Goal: Information Seeking & Learning: Find contact information

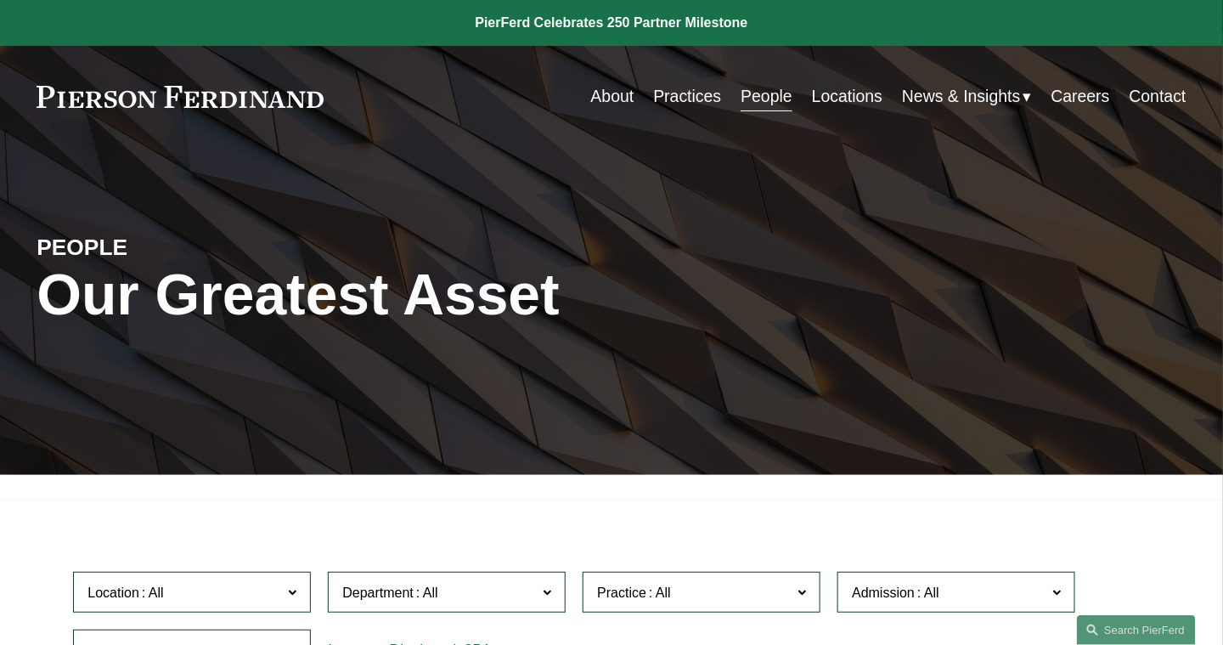
click at [840, 94] on link "Locations" at bounding box center [847, 96] width 70 height 33
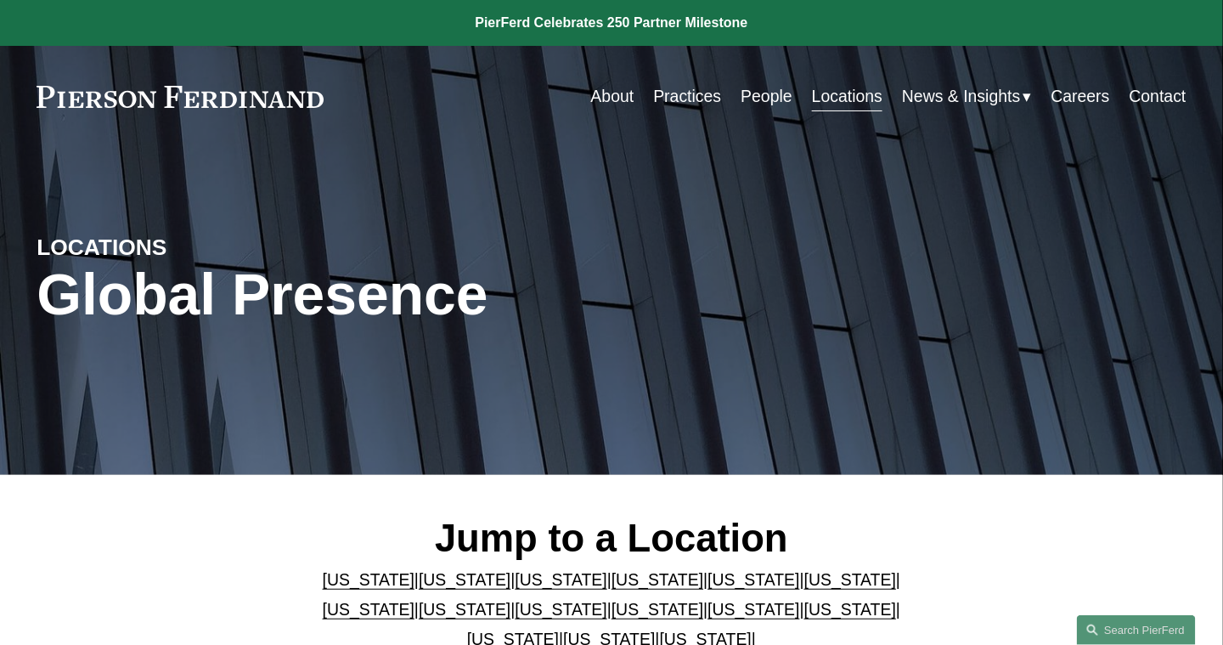
click at [442, 582] on link "[US_STATE]" at bounding box center [465, 579] width 92 height 19
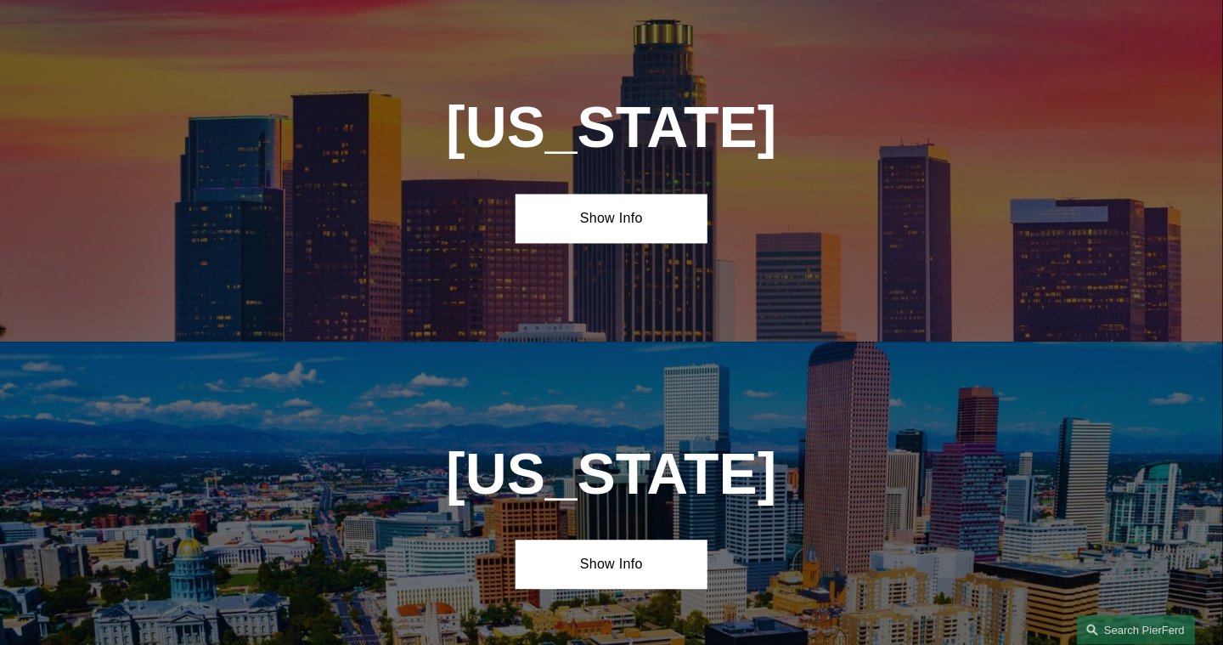
scroll to position [1078, 0]
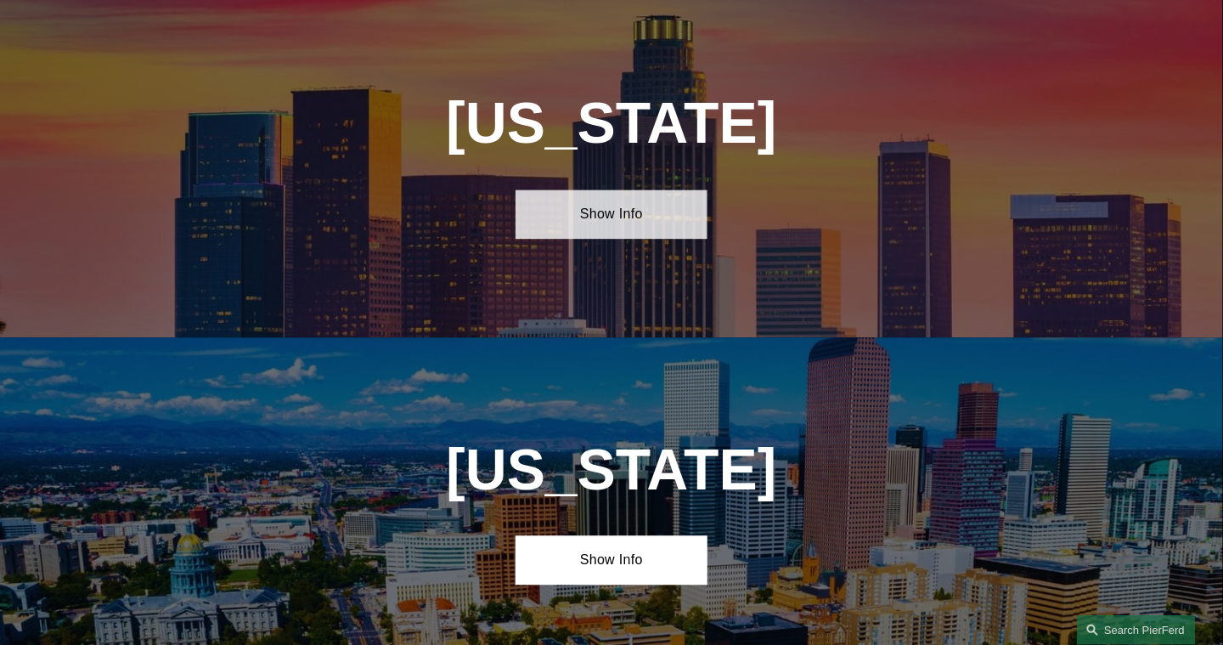
click at [603, 224] on link "Show Info" at bounding box center [611, 213] width 192 height 49
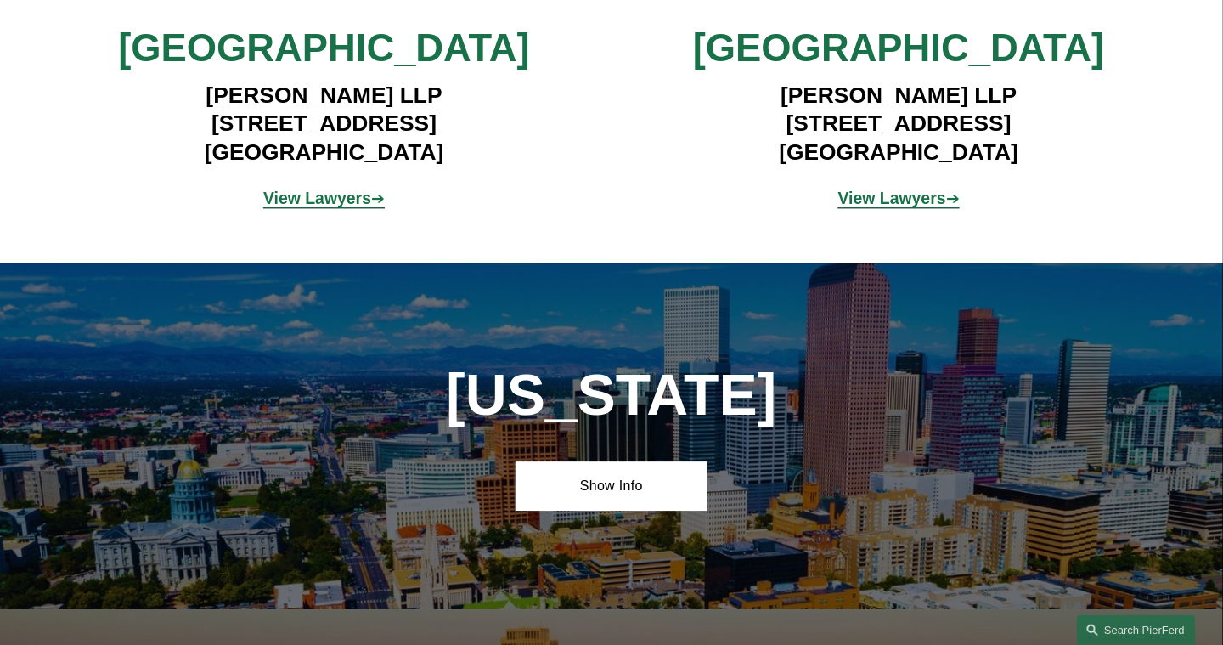
scroll to position [1248, 0]
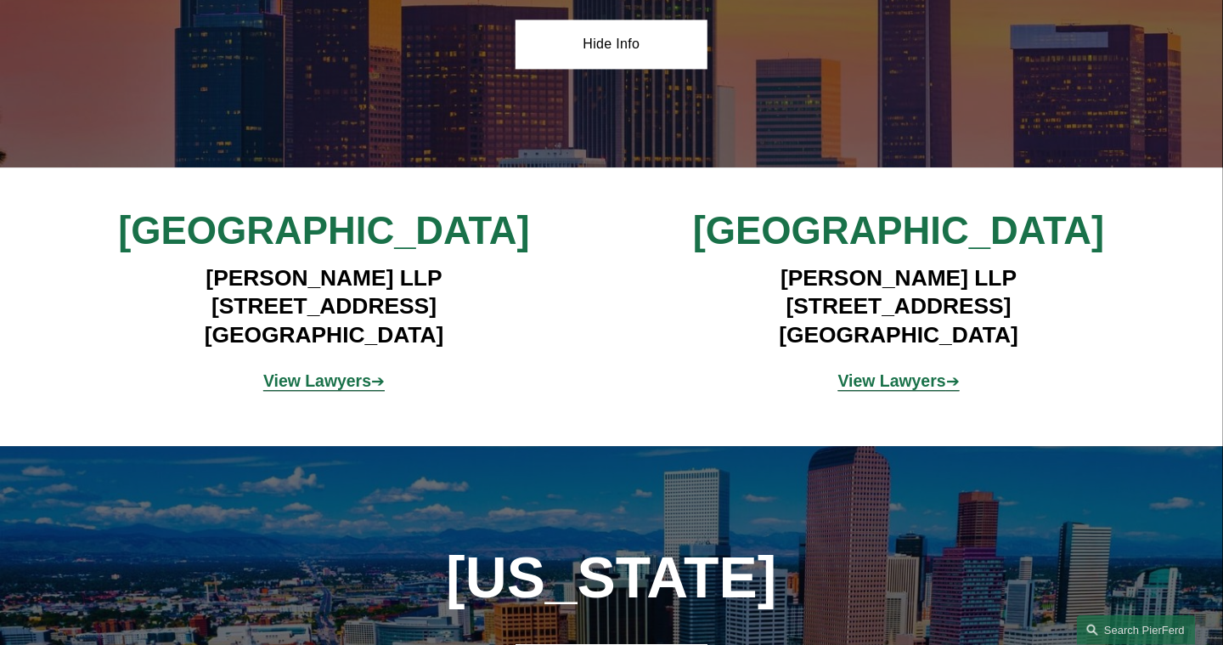
click at [326, 390] on strong "View Lawyers" at bounding box center [317, 380] width 108 height 19
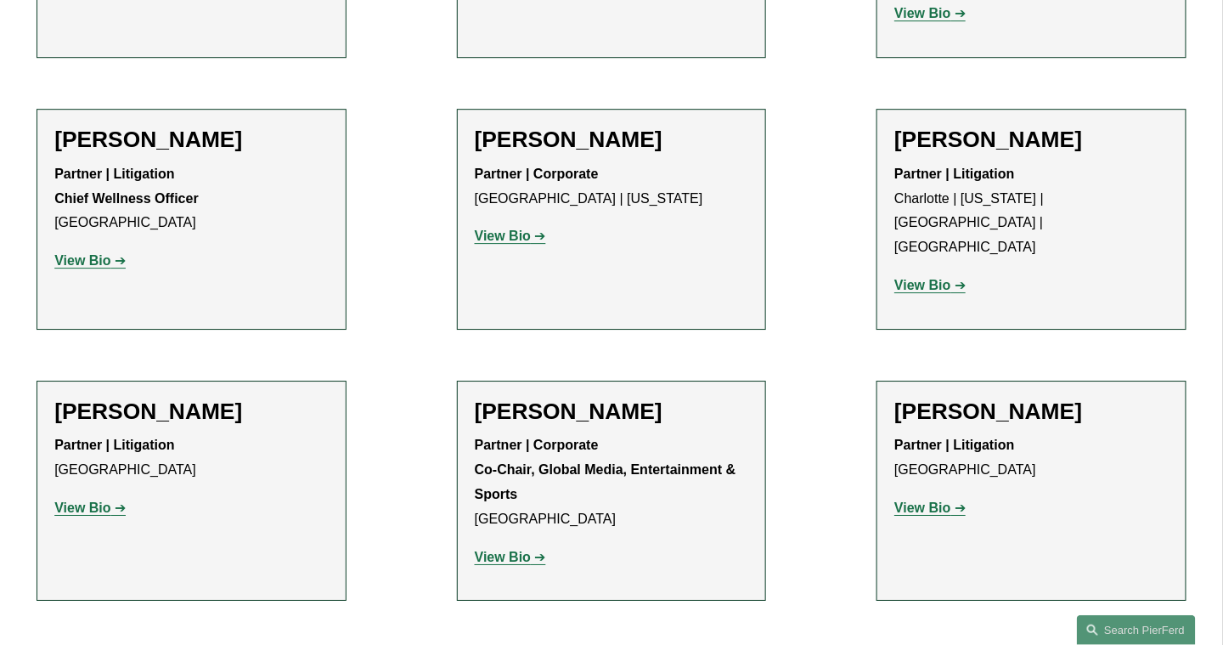
scroll to position [1783, 0]
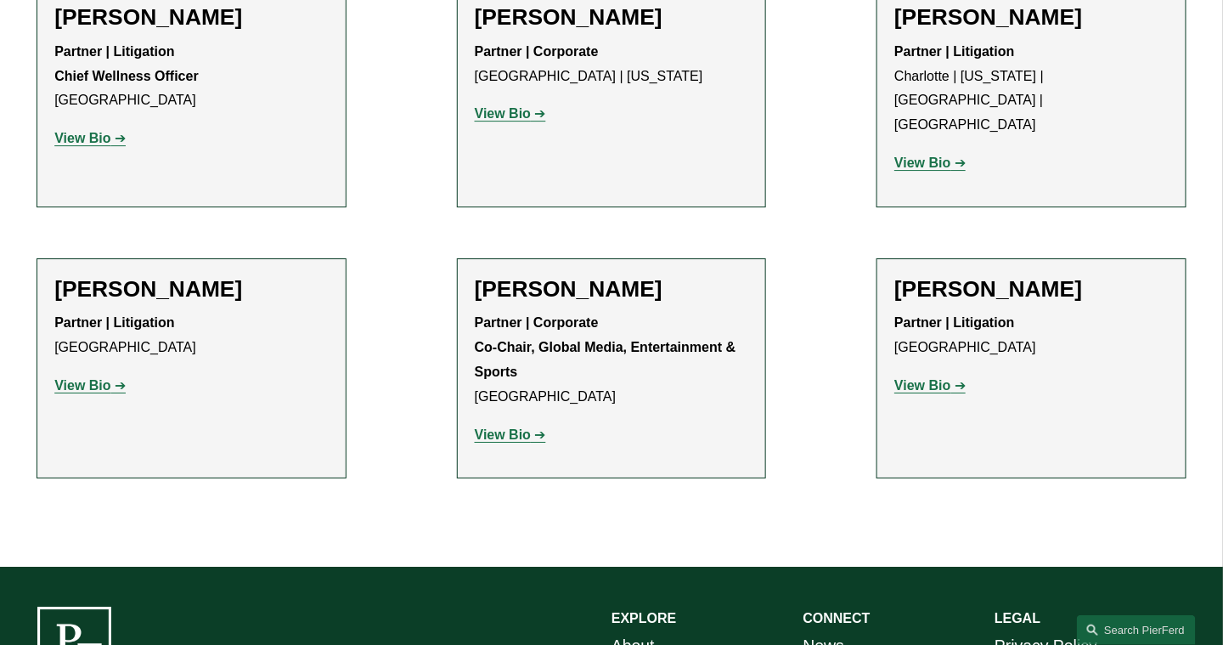
drag, startPoint x: 1140, startPoint y: 141, endPoint x: 901, endPoint y: 144, distance: 238.6
click at [901, 276] on h2 "[PERSON_NAME]" at bounding box center [1031, 289] width 274 height 27
copy h2 "[PERSON_NAME]"
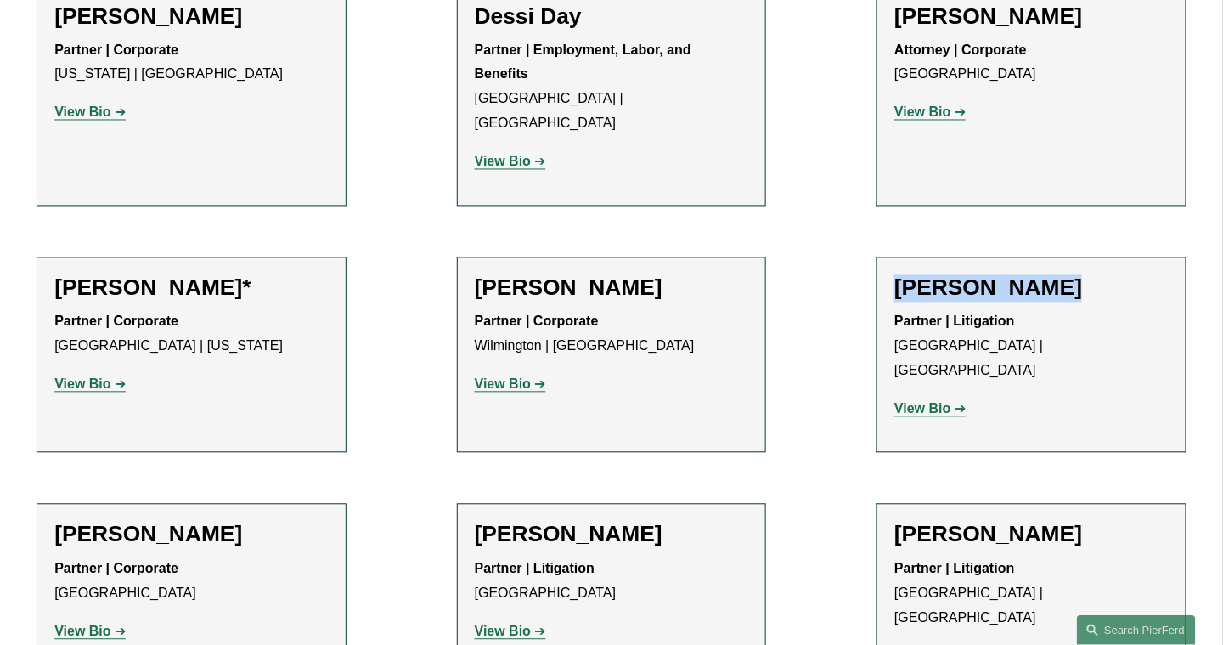
drag, startPoint x: 1067, startPoint y: 211, endPoint x: 893, endPoint y: 195, distance: 174.0
click at [893, 257] on li "[PERSON_NAME] Partner | Litigation [GEOGRAPHIC_DATA] | [GEOGRAPHIC_DATA] View B…" at bounding box center [1031, 355] width 310 height 196
copy h2 "[PERSON_NAME]"
click at [919, 402] on strong "View Bio" at bounding box center [922, 409] width 56 height 14
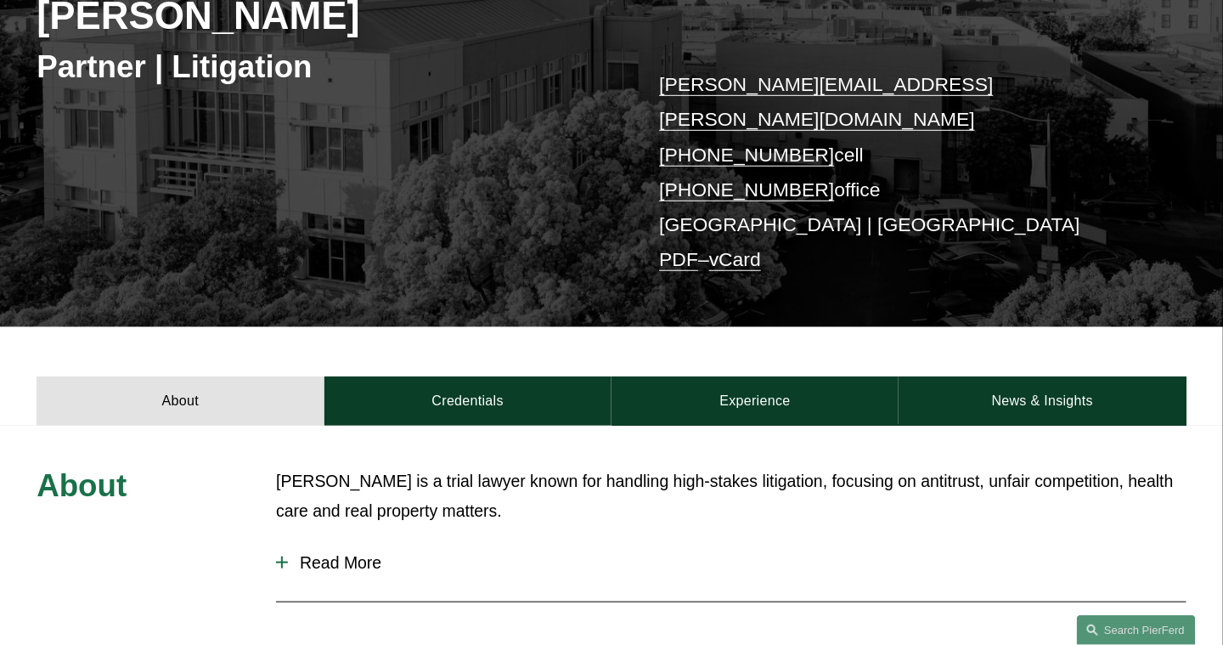
scroll to position [425, 0]
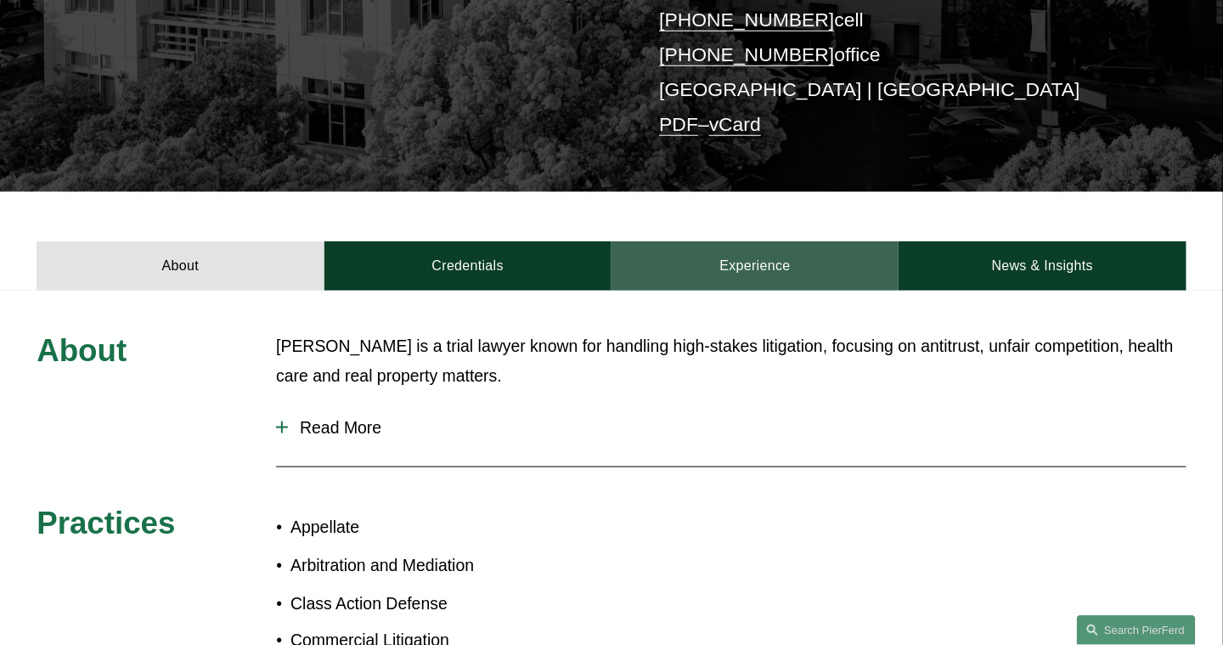
click at [757, 241] on link "Experience" at bounding box center [754, 265] width 287 height 49
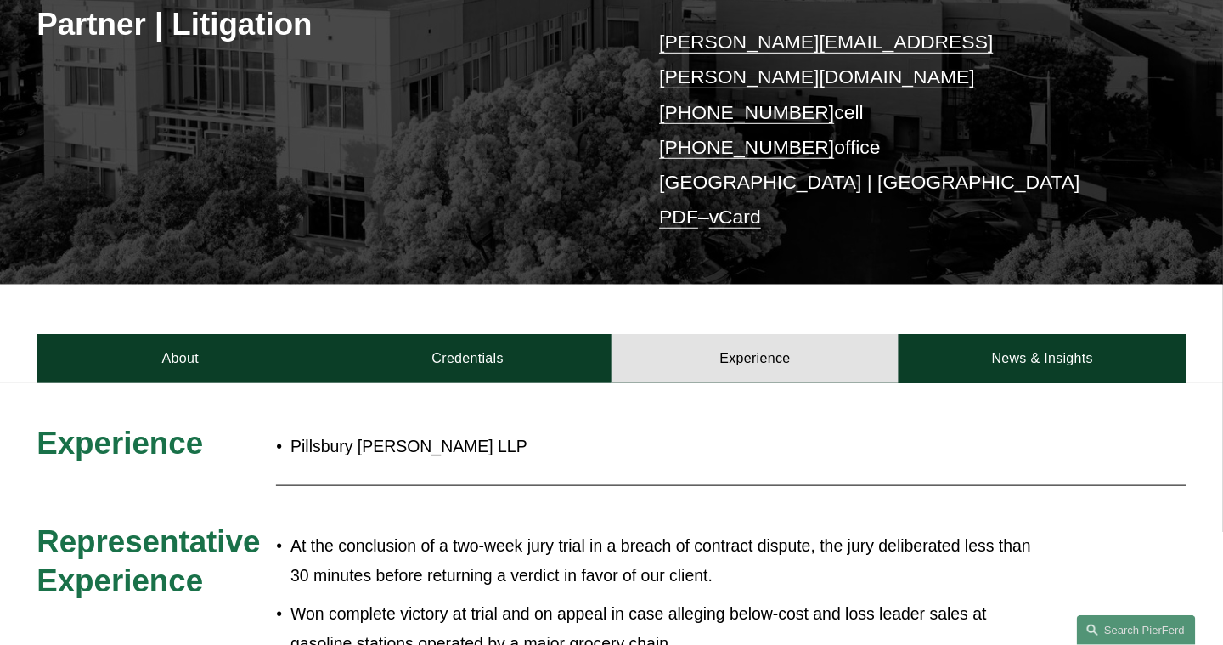
scroll to position [340, 0]
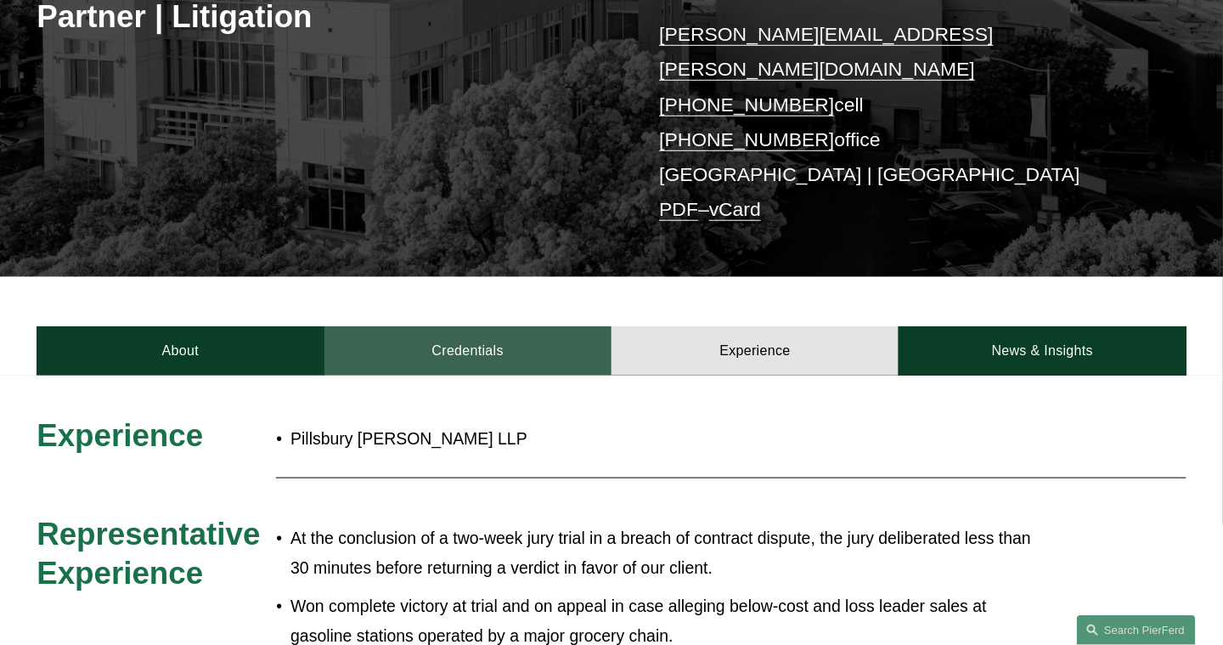
click at [469, 326] on link "Credentials" at bounding box center [467, 350] width 287 height 49
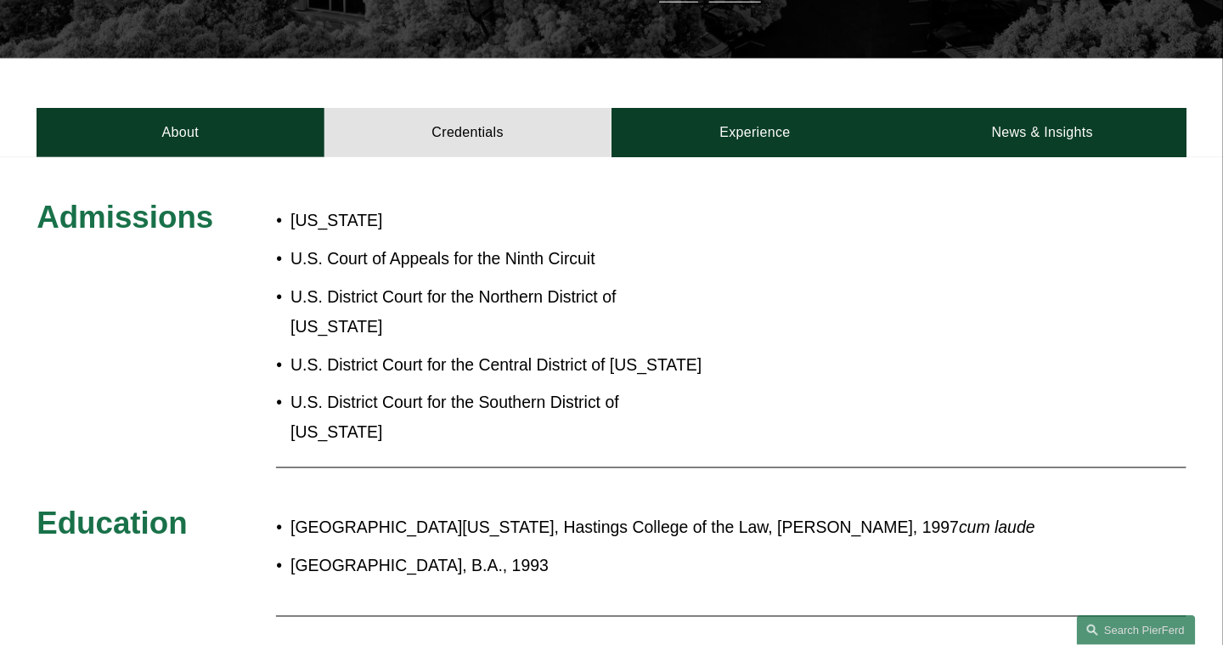
scroll to position [594, 0]
